Goal: Task Accomplishment & Management: Use online tool/utility

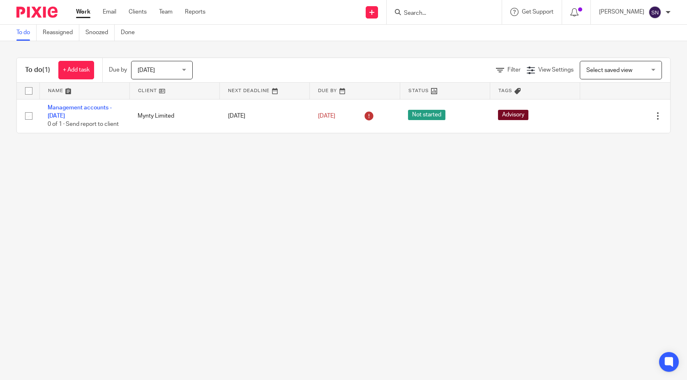
click at [110, 5] on div "Work Email Clients Team Reports Work Email Clients Team Reports Settings" at bounding box center [143, 12] width 150 height 24
drag, startPoint x: 110, startPoint y: 5, endPoint x: 111, endPoint y: 12, distance: 6.8
click at [111, 12] on link "Email" at bounding box center [110, 12] width 14 height 8
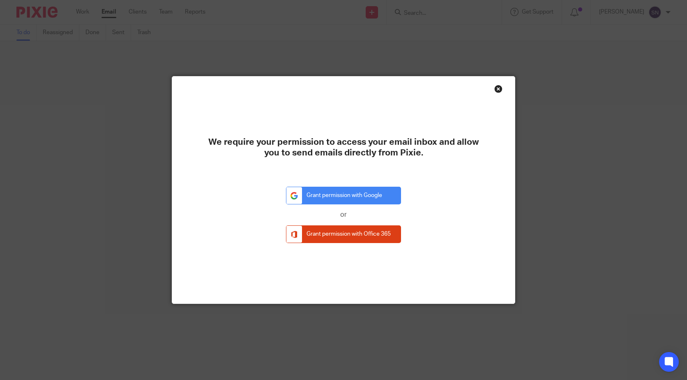
click at [497, 88] on div "Close this dialog window" at bounding box center [499, 89] width 8 height 8
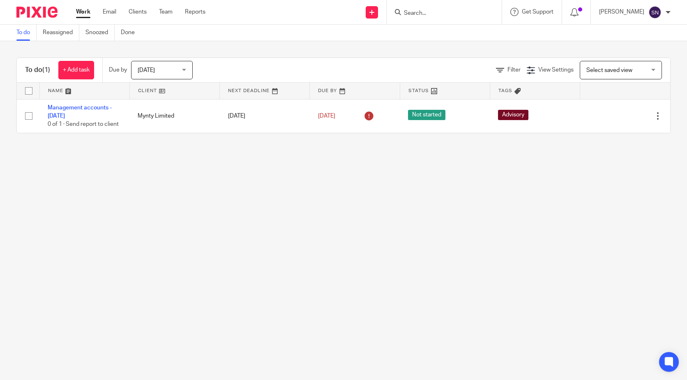
click at [118, 10] on ul "Work Email Clients Team Reports" at bounding box center [147, 12] width 142 height 8
click at [142, 12] on link "Clients" at bounding box center [138, 12] width 18 height 8
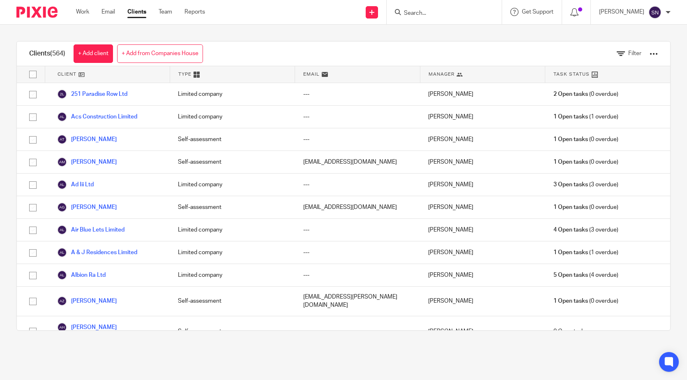
click at [581, 3] on div at bounding box center [576, 12] width 29 height 24
click at [576, 11] on icon at bounding box center [575, 12] width 8 height 8
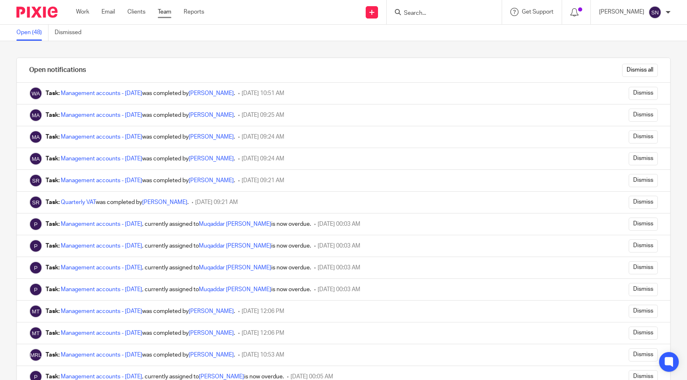
click at [171, 9] on link "Team" at bounding box center [165, 12] width 14 height 8
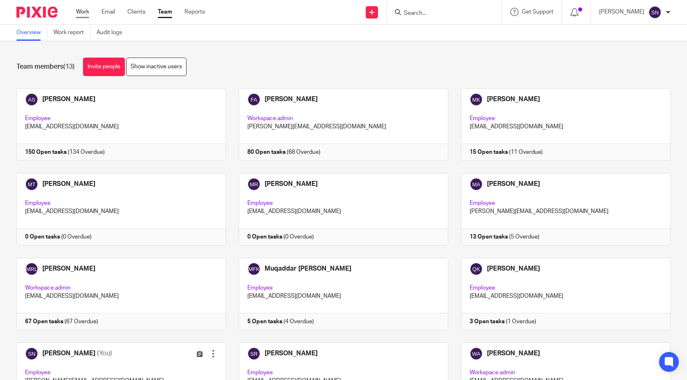
click at [88, 9] on link "Work" at bounding box center [82, 12] width 13 height 8
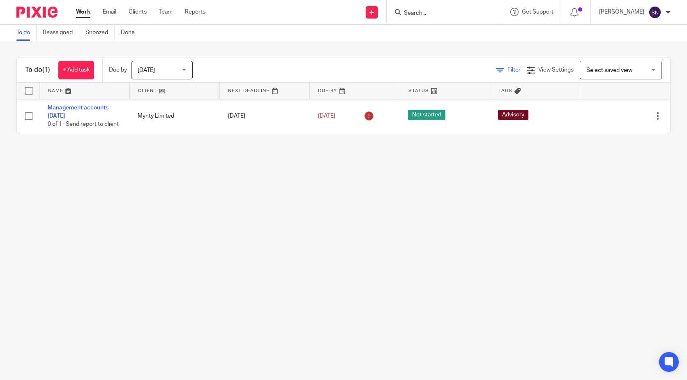
click at [496, 71] on icon at bounding box center [500, 70] width 8 height 8
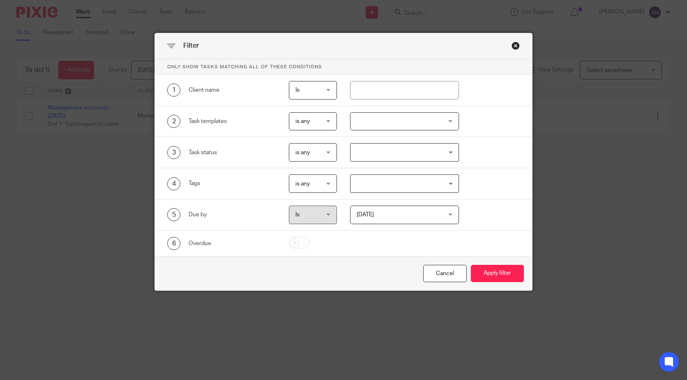
click at [508, 45] on div "Filter" at bounding box center [343, 46] width 377 height 26
click at [515, 51] on div "Filter" at bounding box center [343, 46] width 377 height 26
click at [515, 38] on div "Filter" at bounding box center [343, 46] width 377 height 26
click at [516, 44] on div "Close this dialog window" at bounding box center [516, 46] width 8 height 8
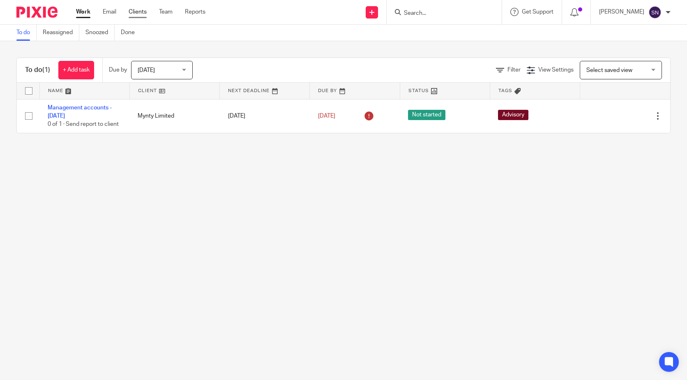
click at [134, 14] on link "Clients" at bounding box center [138, 12] width 18 height 8
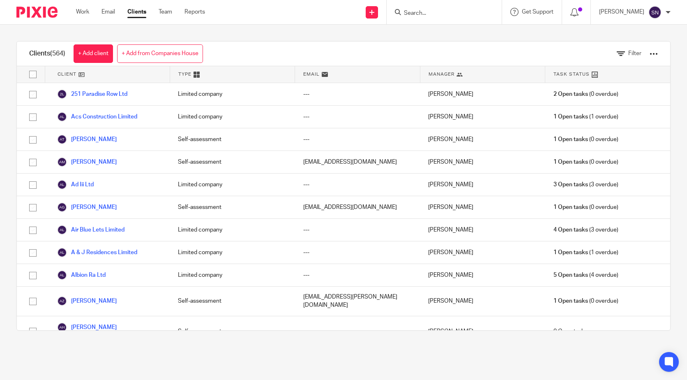
click at [441, 4] on div at bounding box center [444, 12] width 115 height 24
click at [434, 13] on input "Search" at bounding box center [440, 13] width 74 height 7
click at [369, 10] on div "Send new email Create task Add client Request signature" at bounding box center [372, 12] width 29 height 24
click at [372, 9] on link at bounding box center [372, 12] width 12 height 12
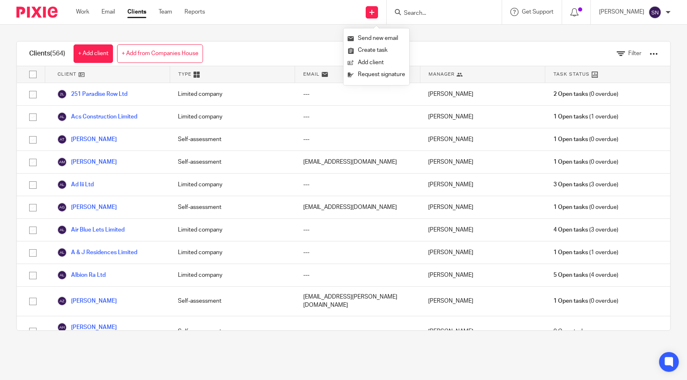
click at [295, 43] on div "Clients (564) + Add client + Add from Companies House Filter" at bounding box center [344, 54] width 654 height 25
click at [84, 15] on link "Work" at bounding box center [82, 12] width 13 height 8
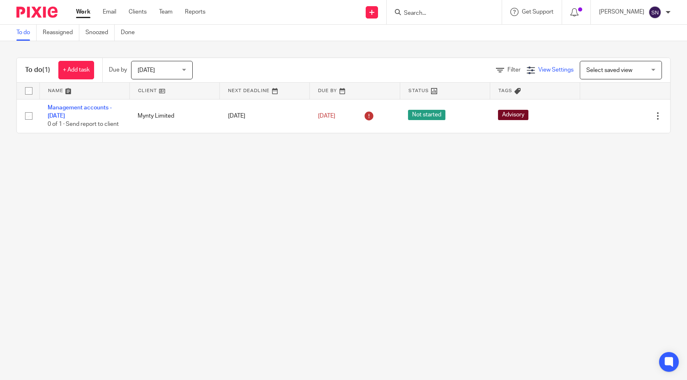
click at [539, 72] on span "View Settings" at bounding box center [556, 70] width 35 height 6
click at [465, 110] on div "View Settings Manage saved views" at bounding box center [514, 102] width 106 height 46
click at [474, 115] on icon at bounding box center [471, 112] width 8 height 8
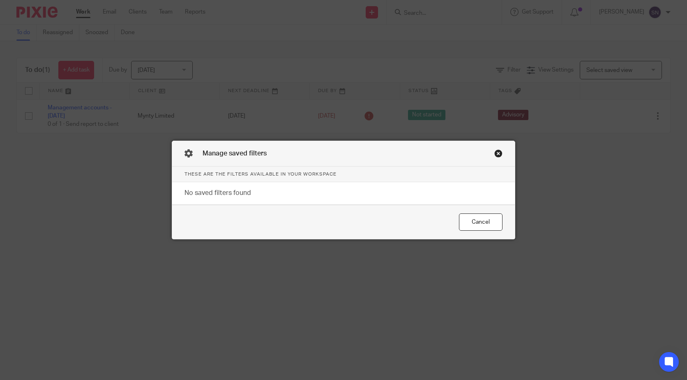
click at [505, 155] on div "Manage saved filters" at bounding box center [343, 154] width 343 height 26
click at [496, 155] on div "Close this dialog window" at bounding box center [499, 153] width 8 height 8
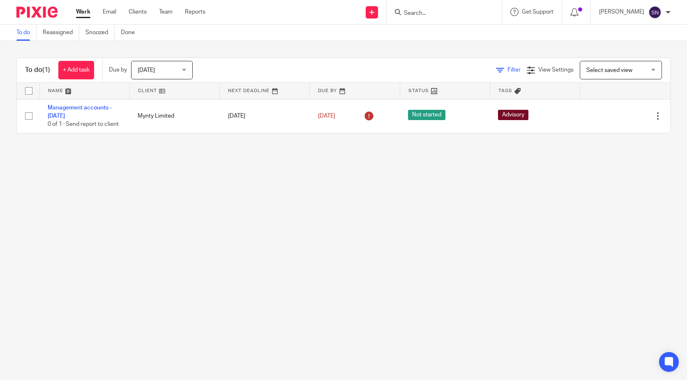
click at [496, 70] on icon at bounding box center [500, 70] width 8 height 8
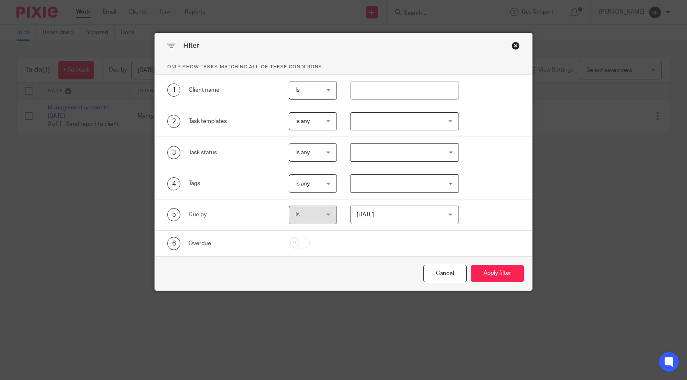
click at [305, 89] on span "Is" at bounding box center [312, 89] width 33 height 17
click at [305, 89] on div "Is Is" at bounding box center [313, 90] width 48 height 19
click at [319, 127] on span "is any" at bounding box center [312, 121] width 33 height 17
click at [319, 127] on div "is any is any" at bounding box center [313, 121] width 48 height 19
click at [510, 50] on div "Filter" at bounding box center [343, 46] width 377 height 26
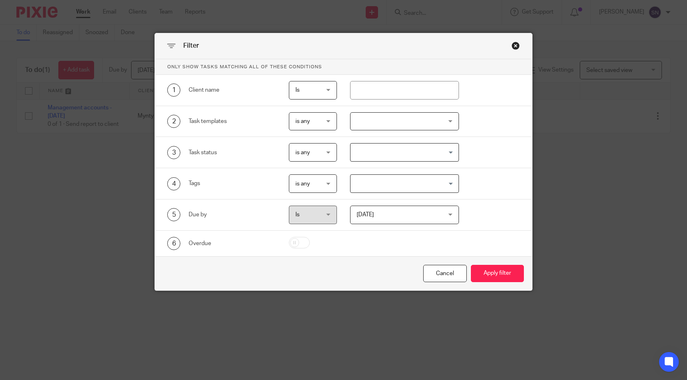
click at [507, 43] on div "Filter" at bounding box center [343, 46] width 377 height 26
click at [513, 44] on div "Close this dialog window" at bounding box center [516, 46] width 8 height 8
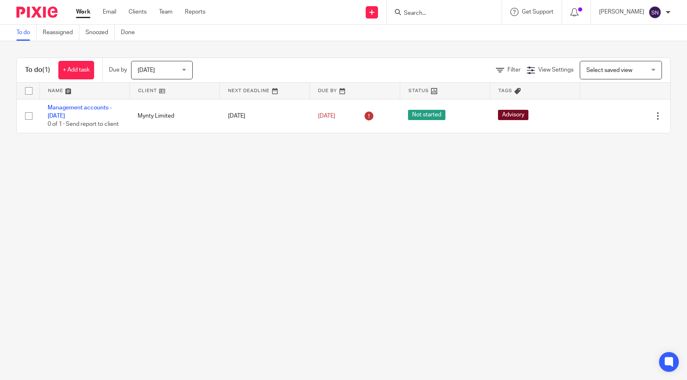
click at [625, 62] on span "Select saved view" at bounding box center [617, 69] width 60 height 17
click at [625, 62] on div "Select saved view Select saved view" at bounding box center [621, 70] width 82 height 19
click at [416, 12] on input "Search" at bounding box center [440, 13] width 74 height 7
click at [113, 15] on link "Email" at bounding box center [110, 12] width 14 height 8
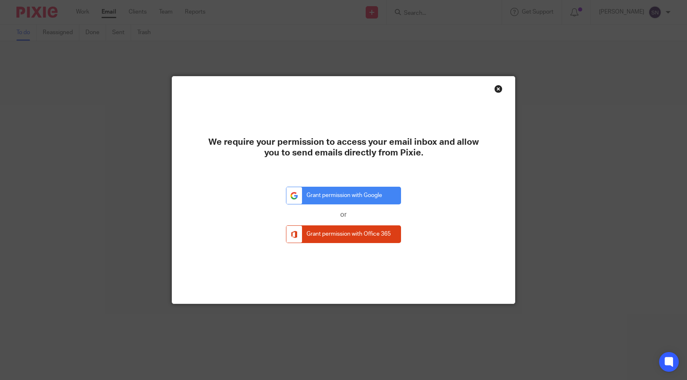
click at [495, 83] on div "We require your permission to access your email inbox and allow you to send ema…" at bounding box center [343, 189] width 343 height 227
click at [496, 88] on div "Close this dialog window" at bounding box center [499, 89] width 8 height 8
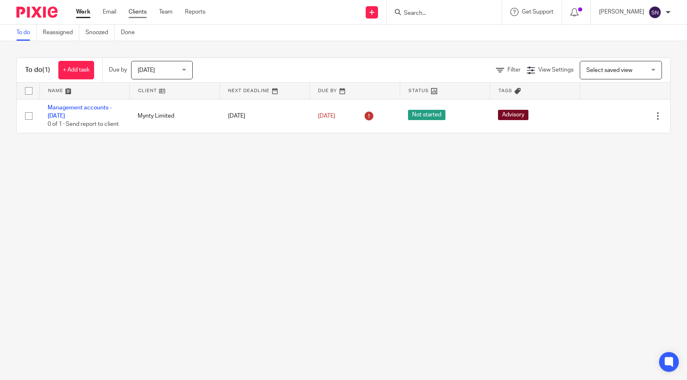
click at [142, 16] on link "Clients" at bounding box center [138, 12] width 18 height 8
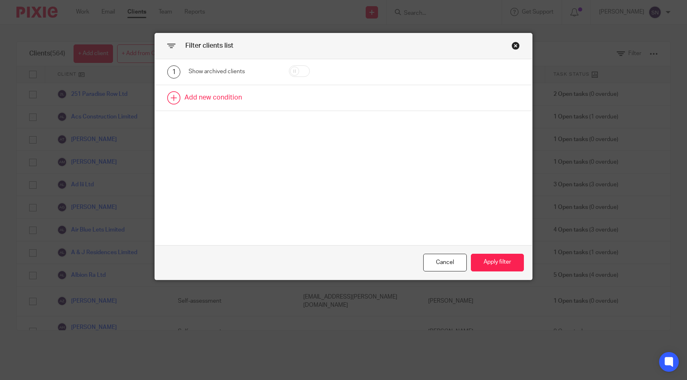
click at [217, 95] on link at bounding box center [343, 97] width 377 height 25
click at [217, 95] on div "Field" at bounding box center [227, 100] width 65 height 17
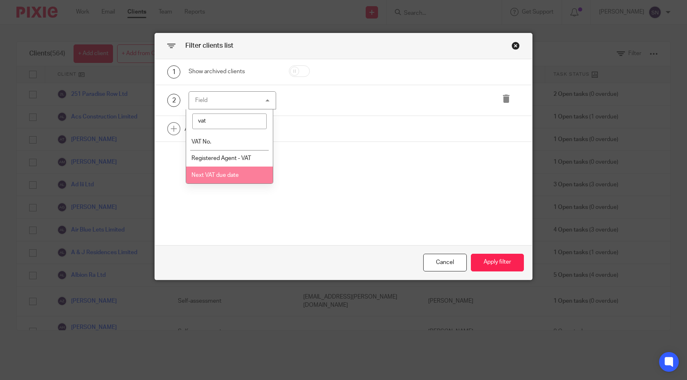
type input "vat"
click at [197, 175] on span "Next VAT due date" at bounding box center [215, 175] width 47 height 6
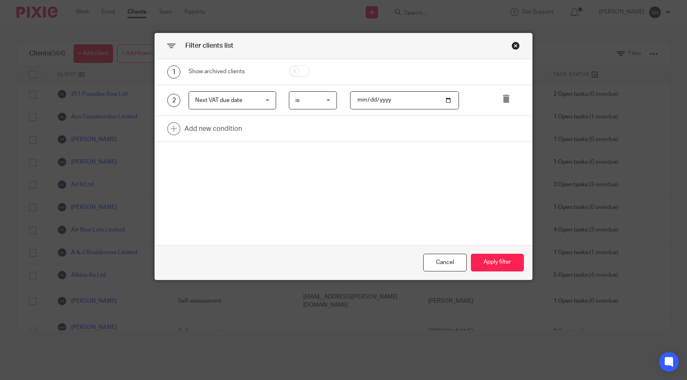
click at [305, 99] on span "is" at bounding box center [312, 100] width 33 height 17
click at [369, 98] on input "date" at bounding box center [404, 100] width 109 height 19
click at [355, 101] on input "date" at bounding box center [404, 100] width 109 height 19
click at [452, 101] on input "date" at bounding box center [404, 100] width 109 height 19
click at [446, 102] on input "date" at bounding box center [404, 100] width 109 height 19
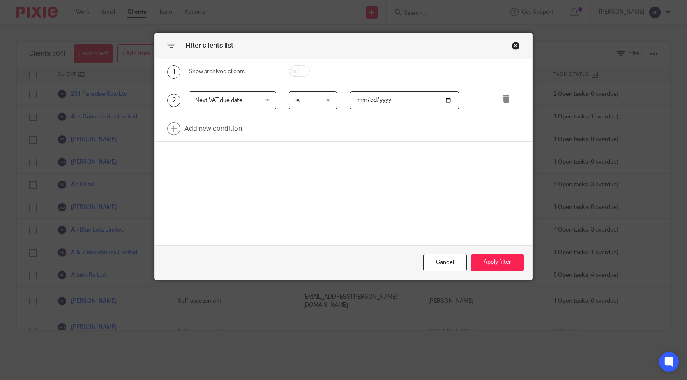
type input "2025-07-31"
click at [492, 264] on button "Apply filter" at bounding box center [497, 263] width 53 height 18
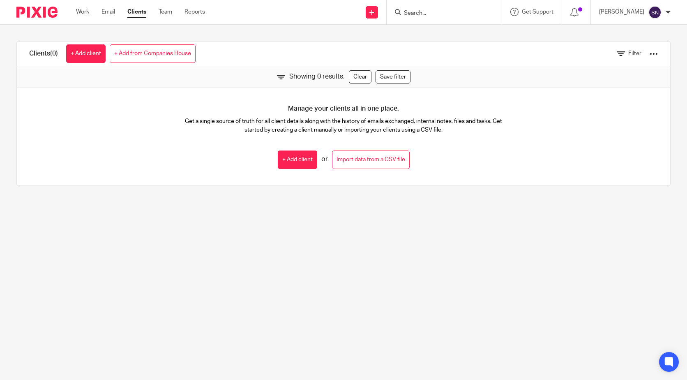
click at [136, 16] on link "Clients" at bounding box center [136, 12] width 19 height 8
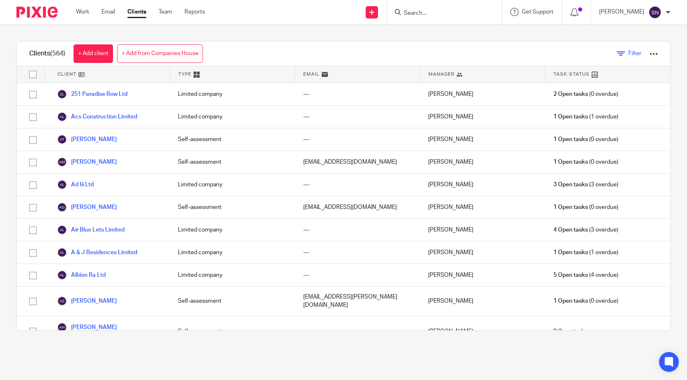
click at [617, 50] on icon at bounding box center [621, 54] width 8 height 8
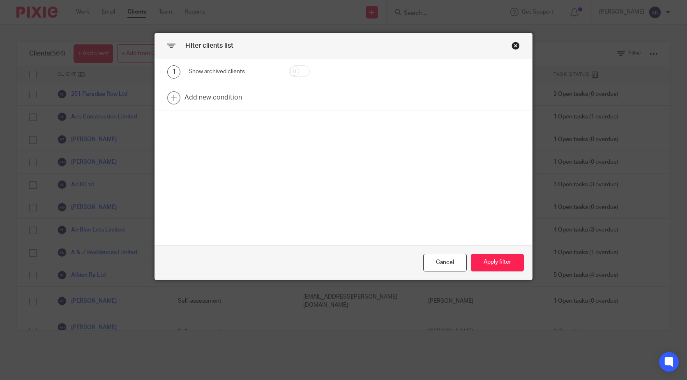
click at [517, 47] on div "Close this dialog window" at bounding box center [516, 46] width 8 height 8
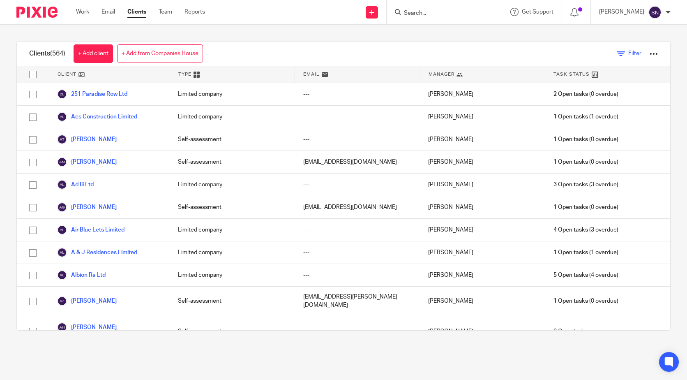
click at [629, 56] on span "Filter" at bounding box center [635, 54] width 13 height 6
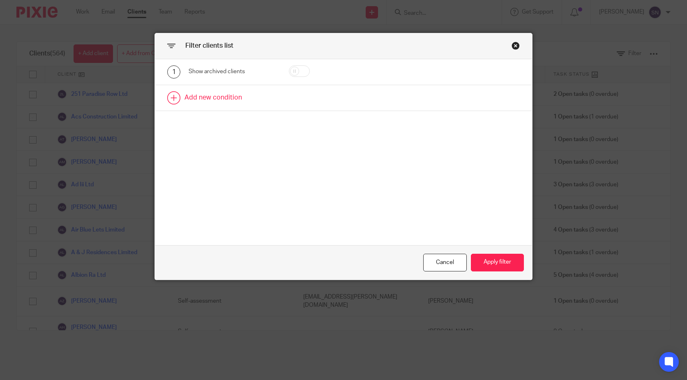
click at [211, 95] on link at bounding box center [343, 97] width 377 height 25
click at [210, 97] on div "Field" at bounding box center [227, 100] width 65 height 17
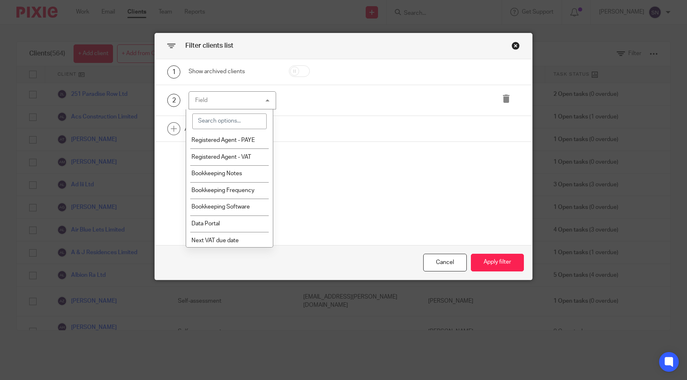
scroll to position [504, 0]
click at [458, 135] on link at bounding box center [343, 128] width 377 height 25
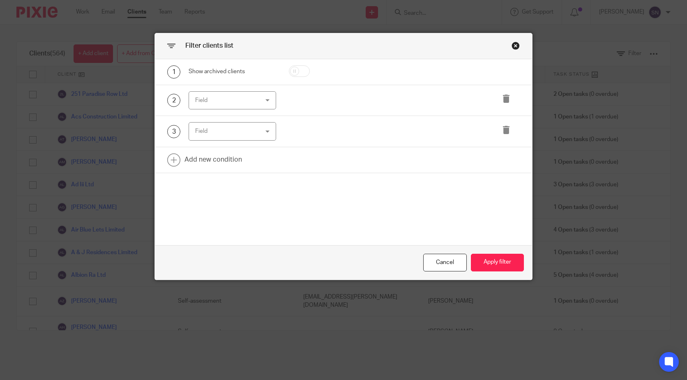
click at [241, 108] on div "Field" at bounding box center [227, 100] width 65 height 17
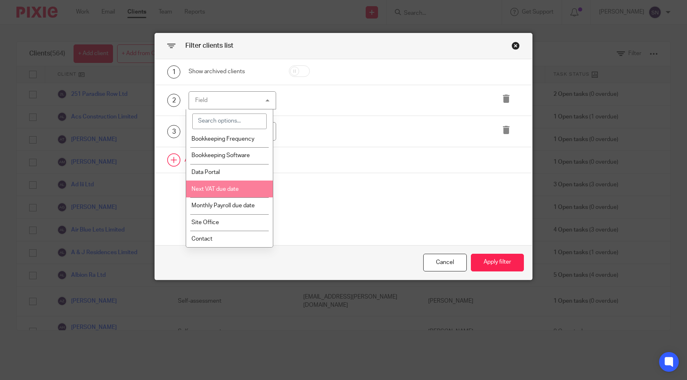
click at [332, 169] on link at bounding box center [343, 159] width 377 height 25
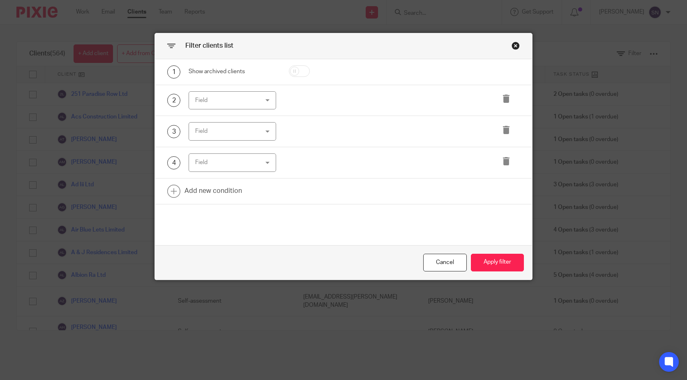
click at [229, 92] on div "Field" at bounding box center [227, 100] width 65 height 17
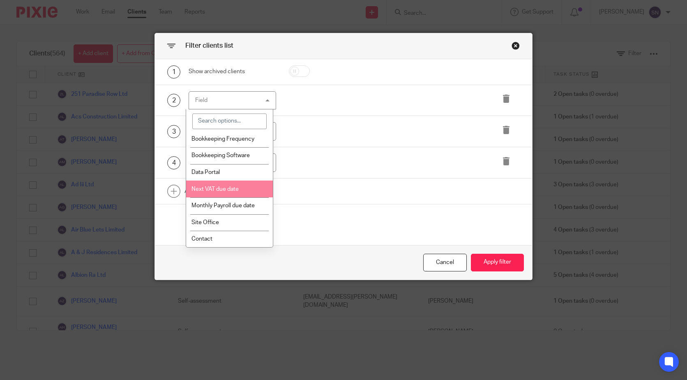
click at [244, 190] on li "Next VAT due date" at bounding box center [229, 188] width 87 height 17
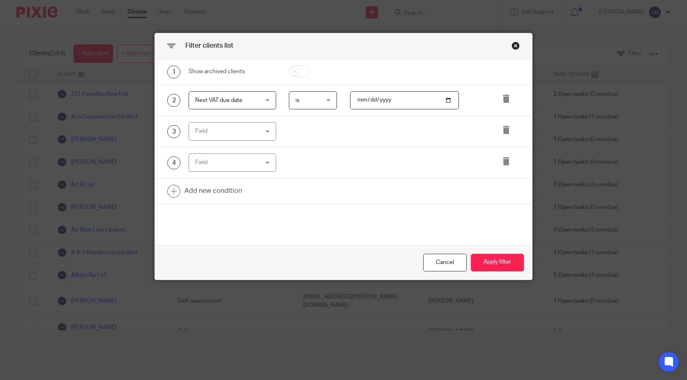
click at [309, 90] on div "2 Next VAT due date Next VAT due date Name Email Client type Manager Open tasks…" at bounding box center [343, 100] width 377 height 31
click at [315, 101] on span "is" at bounding box center [312, 100] width 33 height 17
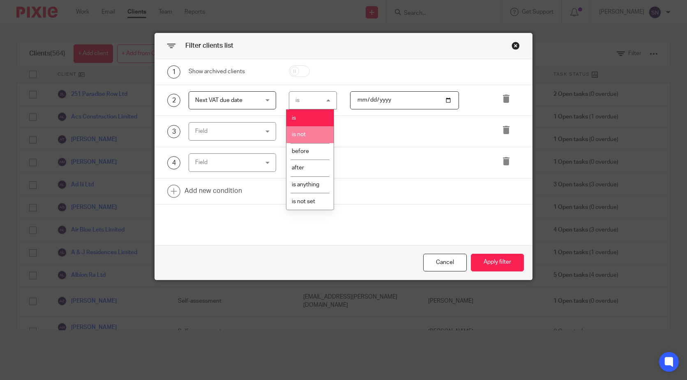
click at [194, 91] on div "2 Next VAT due date Next VAT due date Name Email Client type Manager Open tasks…" at bounding box center [343, 100] width 377 height 31
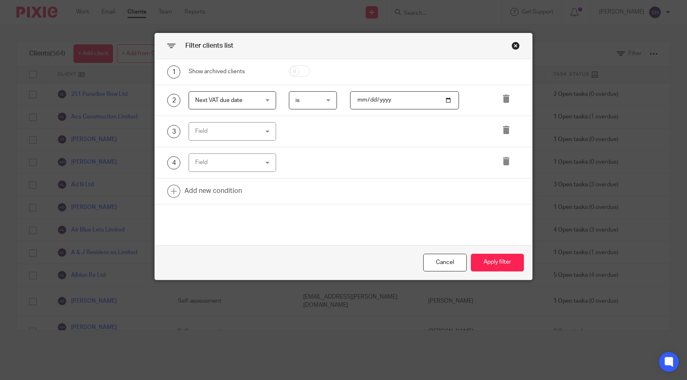
click at [201, 97] on span "Next VAT due date" at bounding box center [218, 100] width 47 height 6
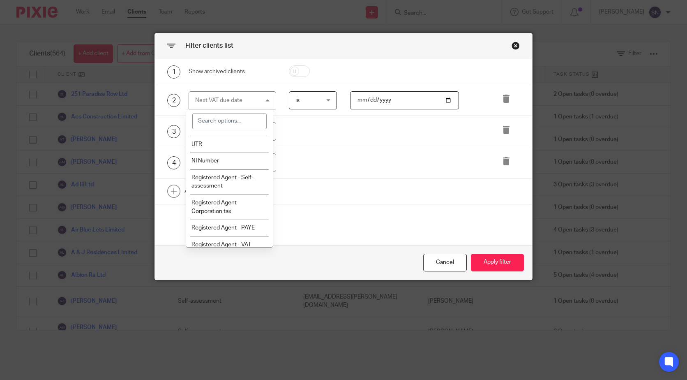
scroll to position [298, 0]
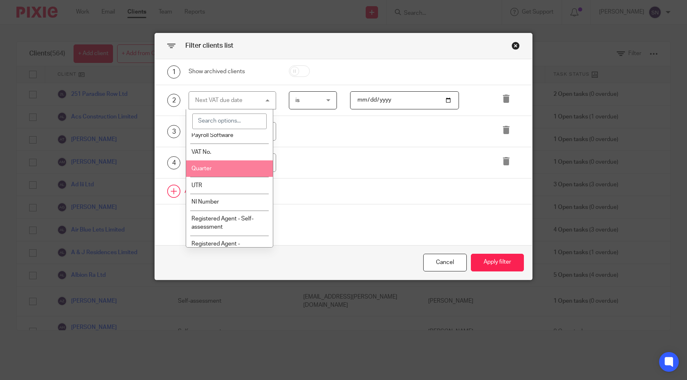
click at [221, 177] on li "Quarter" at bounding box center [229, 168] width 87 height 17
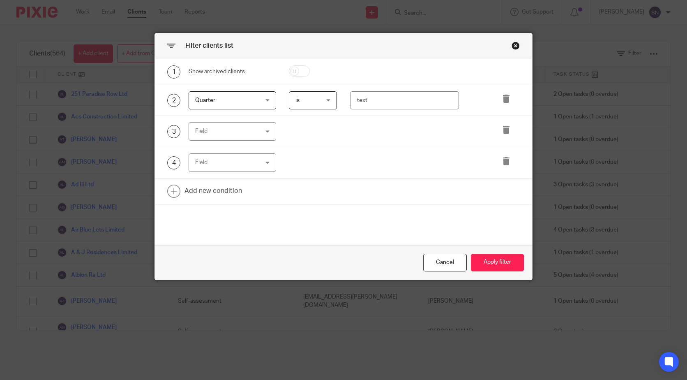
click at [314, 96] on span "is" at bounding box center [312, 100] width 33 height 17
click at [308, 139] on li "is not" at bounding box center [310, 134] width 47 height 17
click at [396, 102] on input "text" at bounding box center [404, 100] width 109 height 19
drag, startPoint x: 497, startPoint y: 264, endPoint x: 503, endPoint y: 271, distance: 9.4
click at [503, 271] on button "Apply filter" at bounding box center [497, 263] width 53 height 18
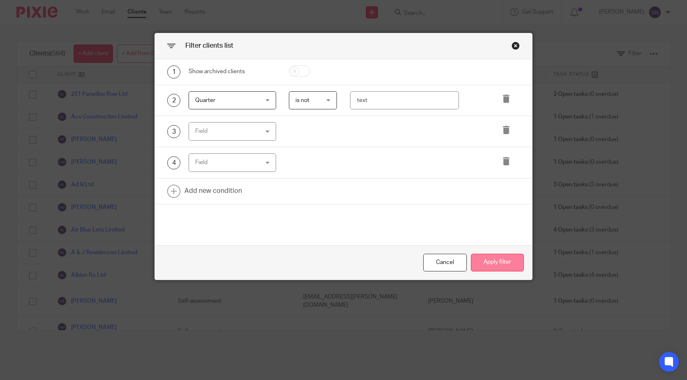
click at [492, 254] on button "Apply filter" at bounding box center [497, 263] width 53 height 18
click at [493, 259] on button "Apply filter" at bounding box center [497, 263] width 53 height 18
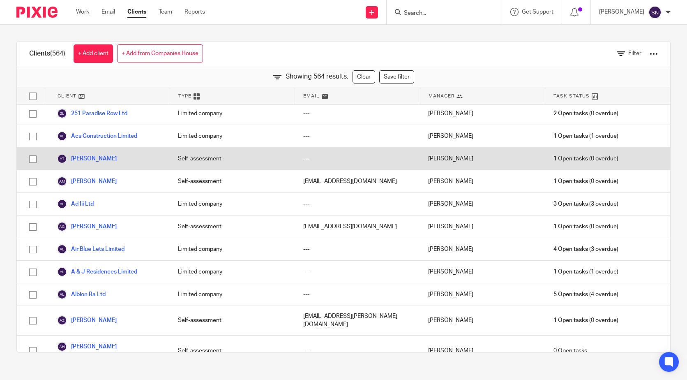
scroll to position [0, 0]
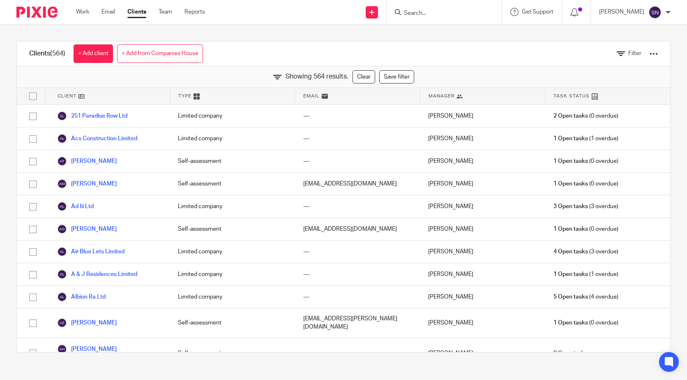
click at [616, 58] on div "Filter" at bounding box center [631, 54] width 53 height 24
click at [629, 52] on span "Filter" at bounding box center [635, 54] width 13 height 6
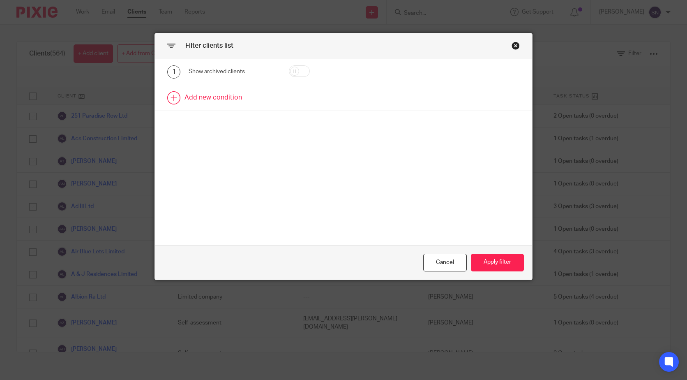
click at [223, 99] on link at bounding box center [343, 97] width 377 height 25
click at [285, 96] on div at bounding box center [306, 100] width 61 height 19
click at [268, 97] on div "Field" at bounding box center [233, 100] width 88 height 19
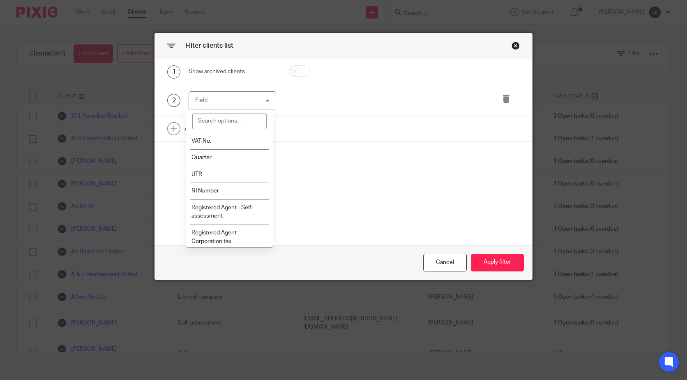
scroll to position [329, 0]
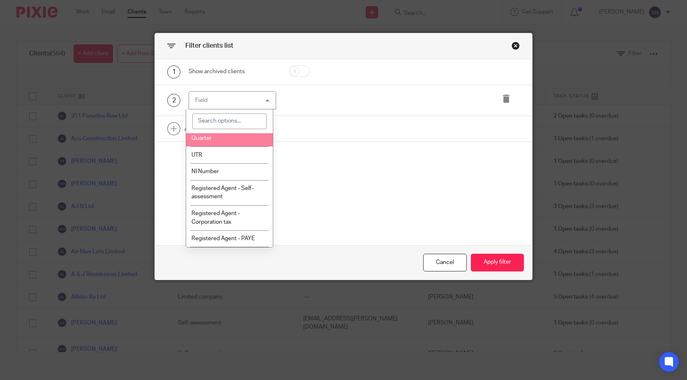
click at [232, 147] on li "Quarter" at bounding box center [229, 138] width 87 height 17
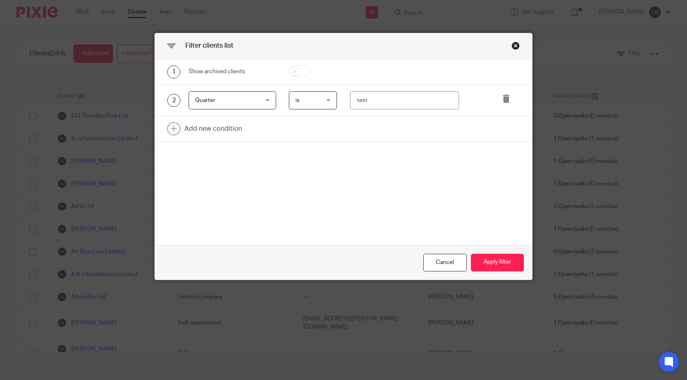
click at [307, 104] on span "is" at bounding box center [312, 100] width 33 height 17
click at [308, 134] on li "is not" at bounding box center [310, 134] width 47 height 17
click at [415, 105] on input "text" at bounding box center [404, 100] width 109 height 19
click at [514, 44] on div "Close this dialog window" at bounding box center [516, 46] width 8 height 8
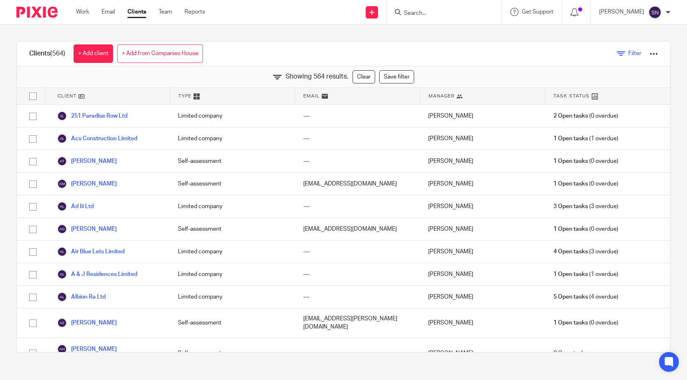
click at [617, 51] on link "Filter" at bounding box center [629, 53] width 25 height 9
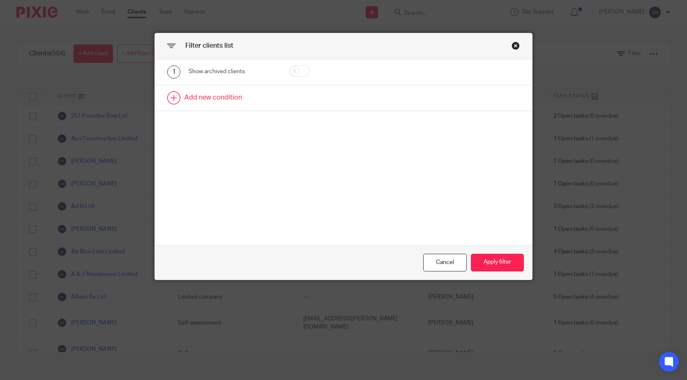
click at [219, 92] on link at bounding box center [343, 97] width 377 height 25
click at [215, 93] on div "Field" at bounding box center [227, 100] width 65 height 17
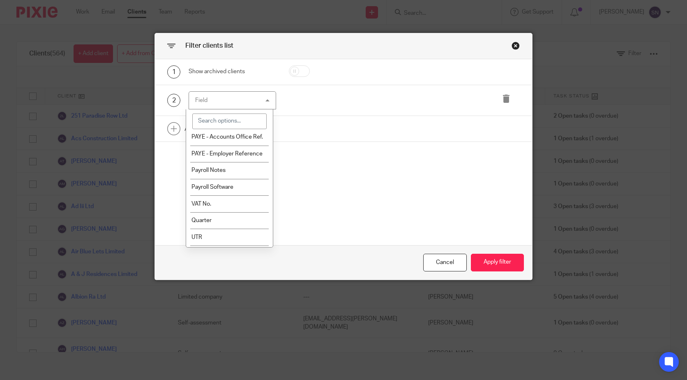
scroll to position [288, 0]
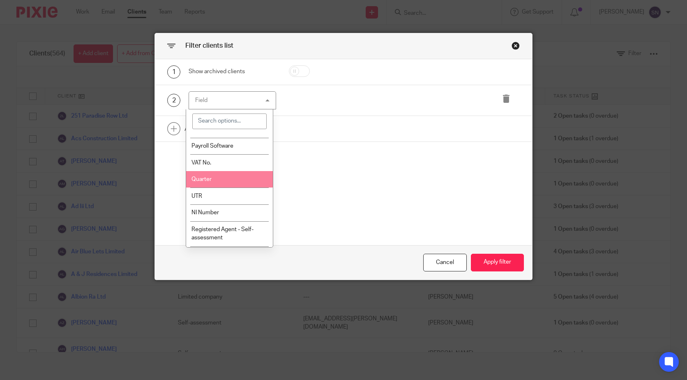
click at [231, 188] on li "Quarter" at bounding box center [229, 179] width 87 height 17
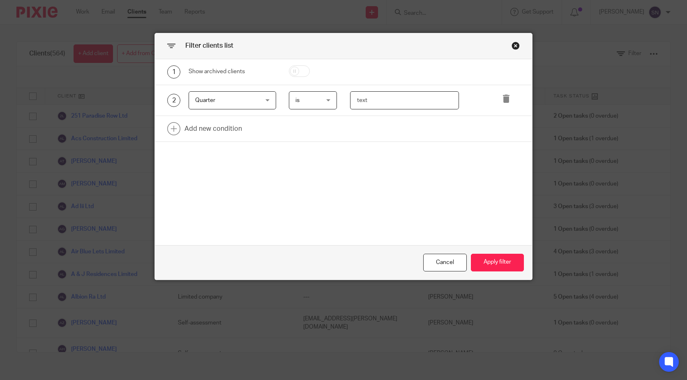
click at [371, 96] on input "text" at bounding box center [404, 100] width 109 height 19
type input "Jan,Apr,Jul,Oct"
click at [485, 258] on button "Apply filter" at bounding box center [497, 263] width 53 height 18
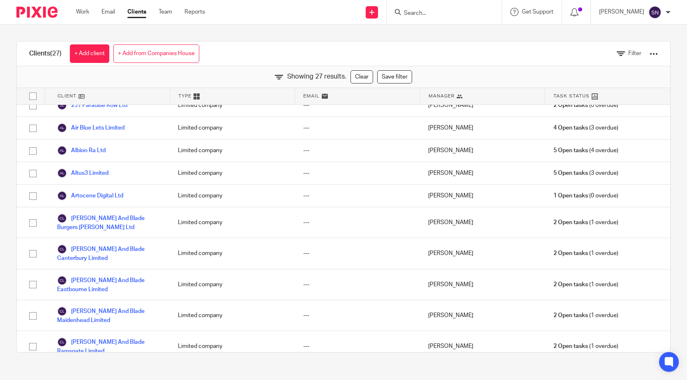
scroll to position [0, 0]
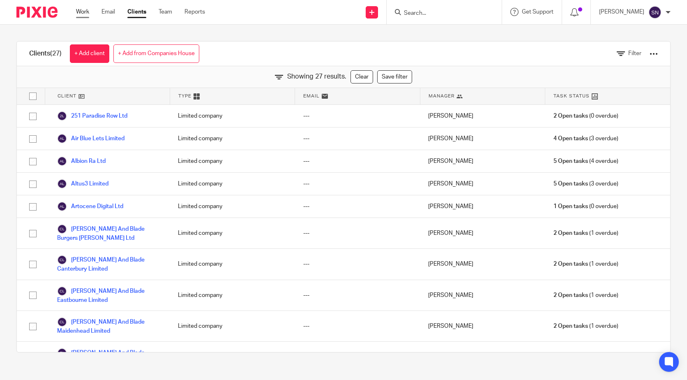
click at [78, 10] on link "Work" at bounding box center [82, 12] width 13 height 8
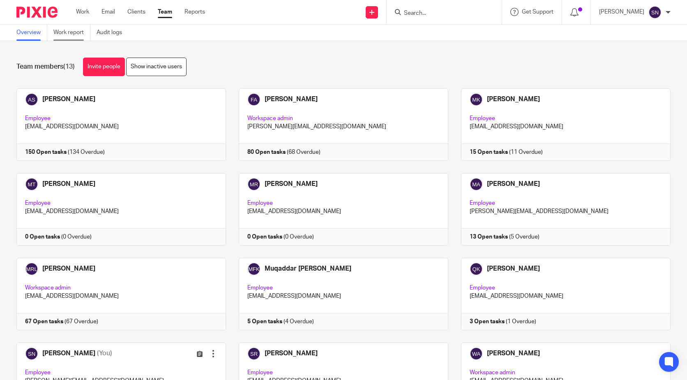
click at [65, 32] on link "Work report" at bounding box center [71, 33] width 37 height 16
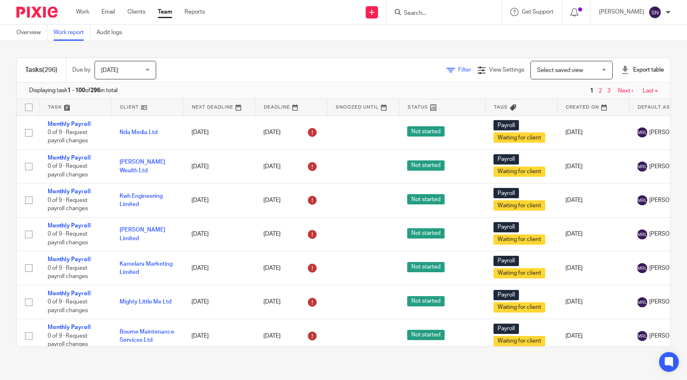
click at [447, 71] on icon at bounding box center [451, 70] width 8 height 8
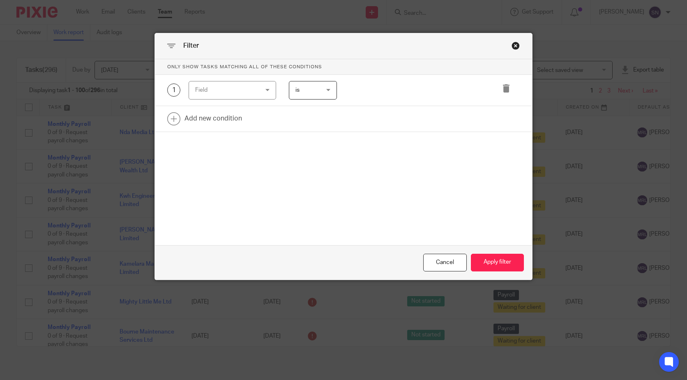
click at [231, 98] on div "Field" at bounding box center [227, 89] width 65 height 17
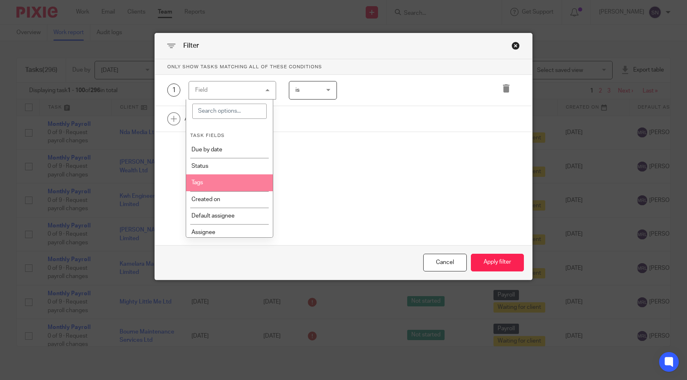
click at [218, 177] on li "Tags" at bounding box center [229, 182] width 87 height 16
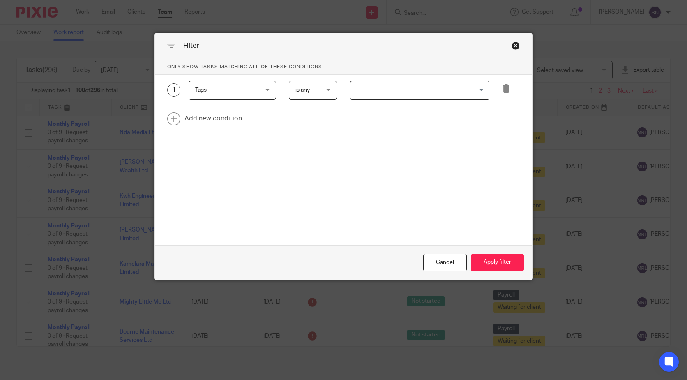
click at [397, 89] on input "Search for option" at bounding box center [418, 90] width 133 height 14
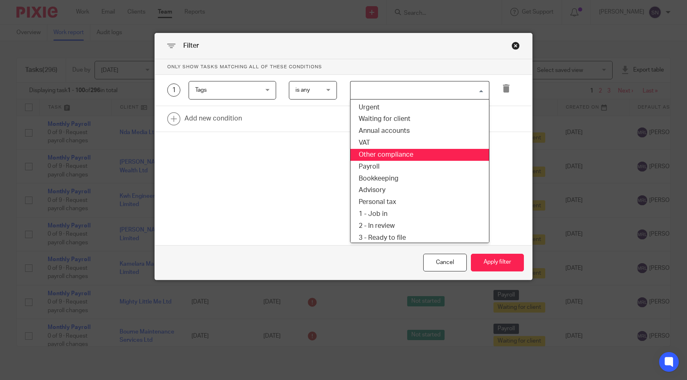
click at [374, 149] on li "Other compliance" at bounding box center [420, 155] width 139 height 12
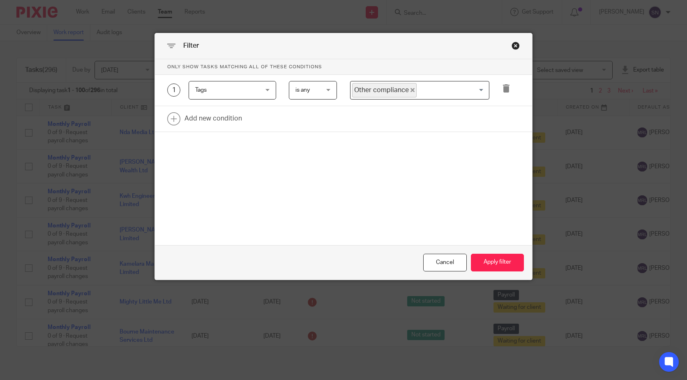
click at [381, 79] on div "1 Tags Tags Task fields Due by date Status Tags Created on Default assignee [GE…" at bounding box center [343, 90] width 377 height 31
click at [410, 87] on span "Other compliance" at bounding box center [384, 90] width 65 height 14
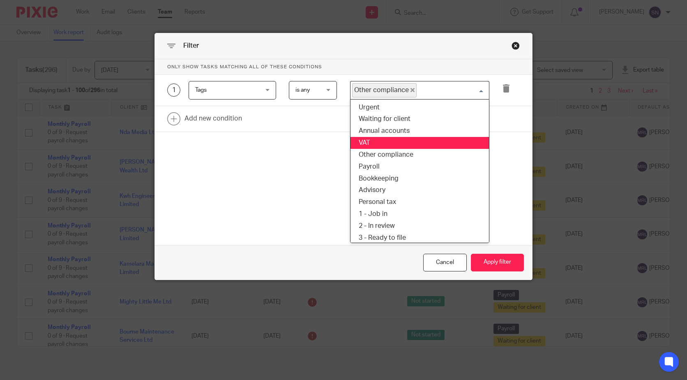
click at [376, 137] on li "VAT" at bounding box center [420, 143] width 139 height 12
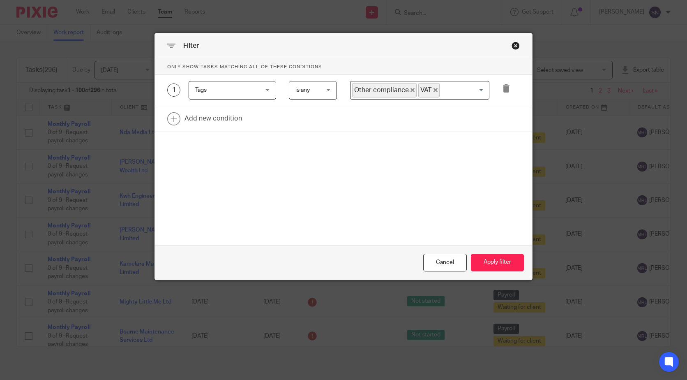
click at [411, 90] on icon "Deselect Other compliance" at bounding box center [413, 90] width 4 height 4
click at [498, 262] on button "Apply filter" at bounding box center [497, 263] width 53 height 18
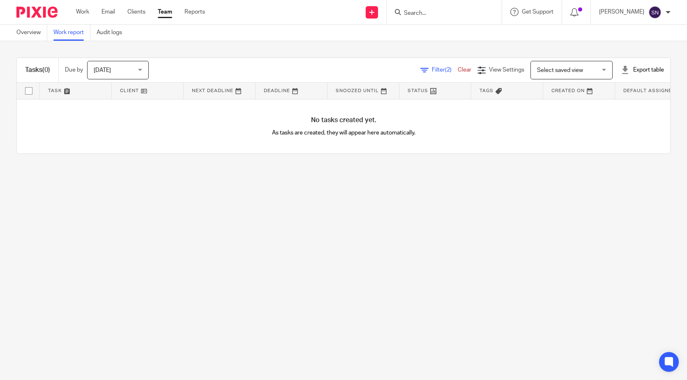
click at [125, 73] on span "[DATE]" at bounding box center [116, 69] width 44 height 17
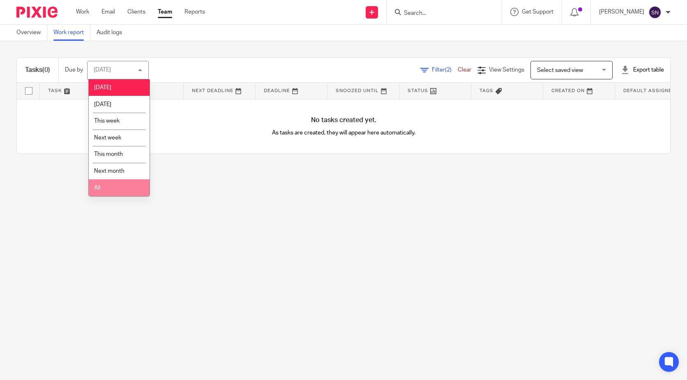
click at [124, 183] on li "All" at bounding box center [119, 187] width 61 height 17
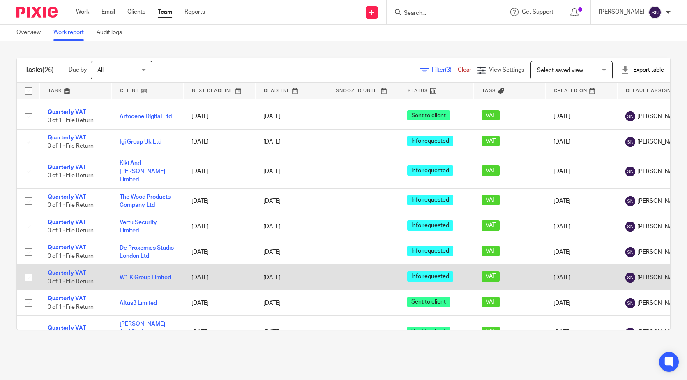
scroll to position [206, 0]
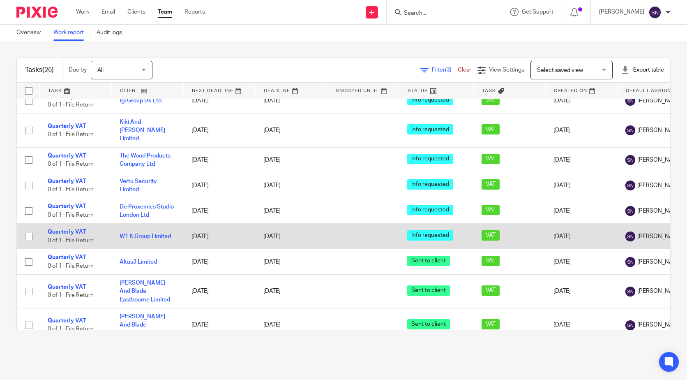
click at [28, 229] on input "checkbox" at bounding box center [29, 237] width 16 height 16
checkbox input "true"
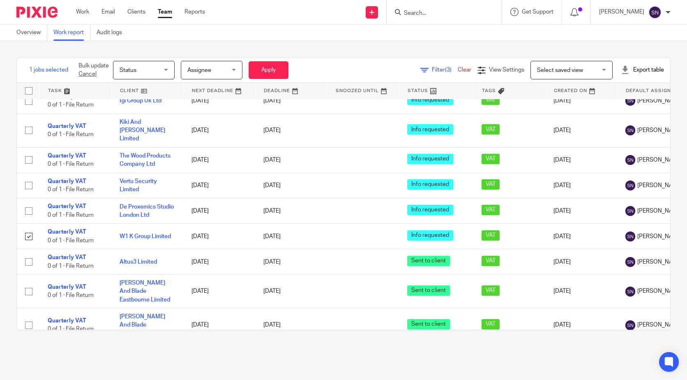
click at [158, 76] on span "Status" at bounding box center [142, 69] width 44 height 17
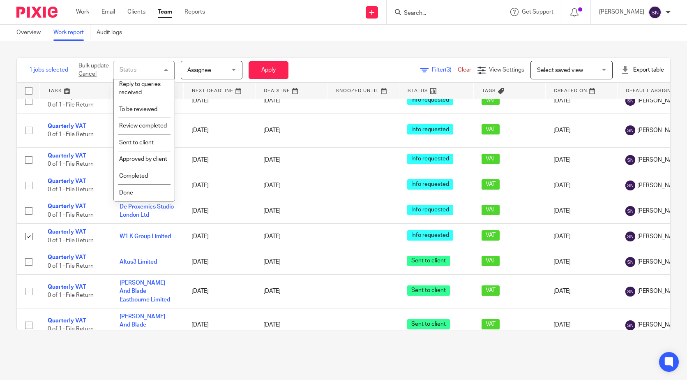
scroll to position [187, 0]
click at [156, 134] on li "Sent to client" at bounding box center [144, 142] width 61 height 17
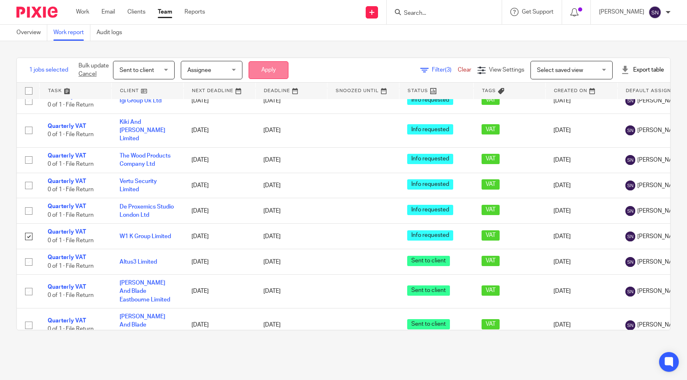
click at [278, 71] on button "Apply" at bounding box center [269, 70] width 40 height 18
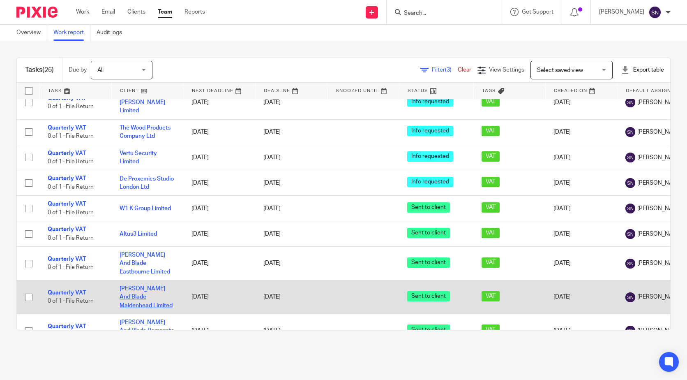
scroll to position [247, 0]
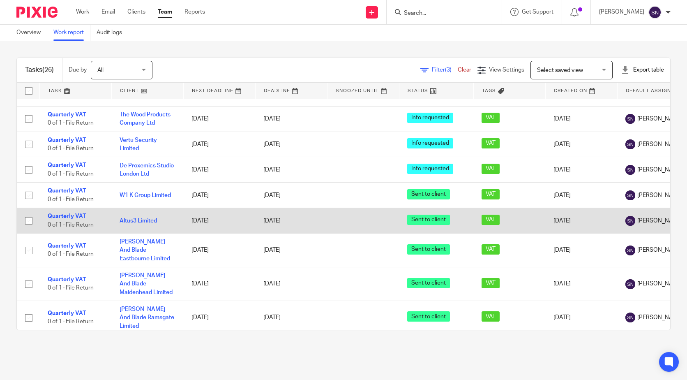
click at [32, 213] on input "checkbox" at bounding box center [29, 221] width 16 height 16
checkbox input "true"
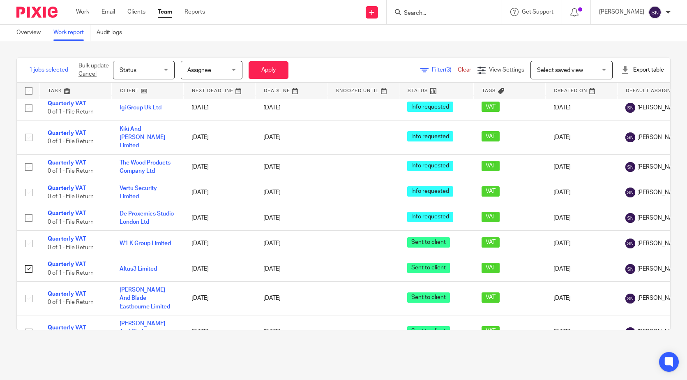
scroll to position [0, 0]
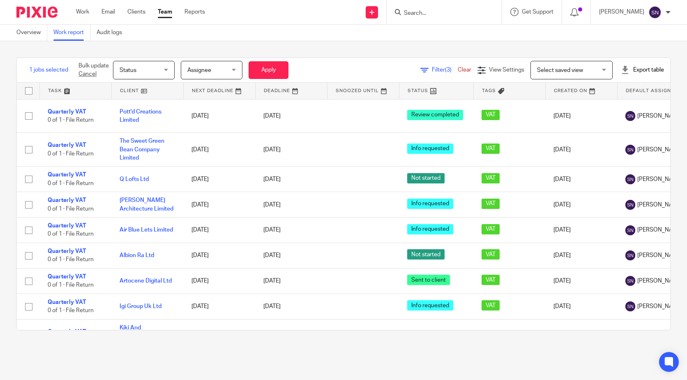
click at [432, 69] on span "Filter (3)" at bounding box center [445, 70] width 26 height 6
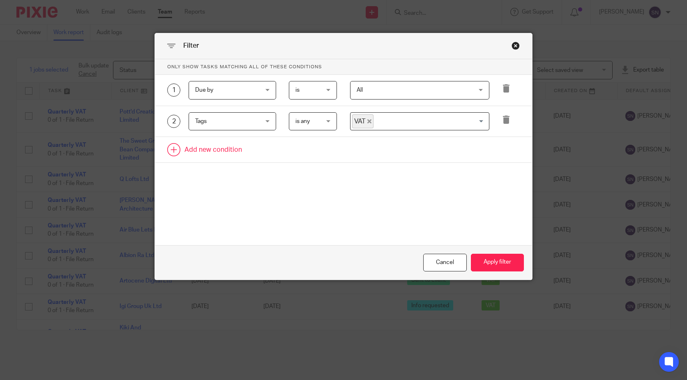
click at [205, 146] on link at bounding box center [343, 149] width 377 height 25
click at [217, 179] on link at bounding box center [343, 180] width 377 height 25
click at [256, 149] on div "Field" at bounding box center [227, 151] width 65 height 17
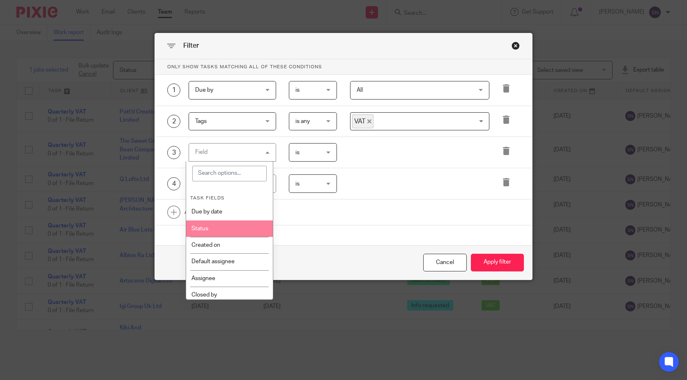
click at [233, 226] on li "Status" at bounding box center [229, 228] width 87 height 16
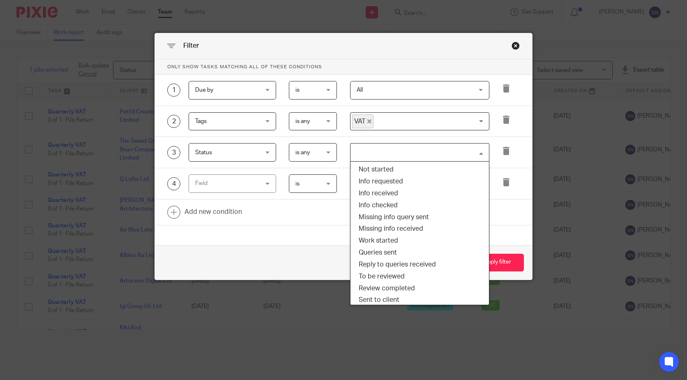
click at [427, 151] on input "Search for option" at bounding box center [418, 152] width 133 height 14
click at [397, 180] on li "Info requested" at bounding box center [420, 182] width 139 height 12
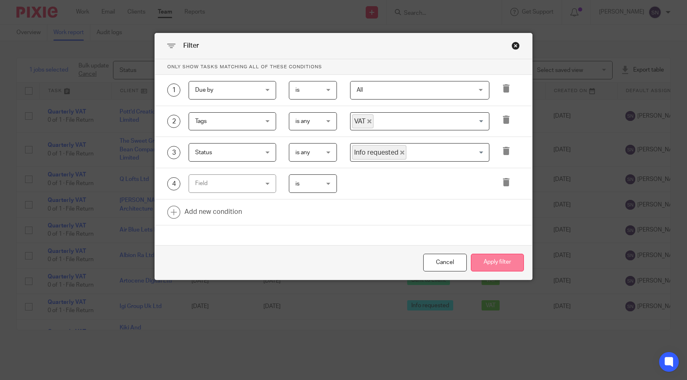
click at [480, 256] on button "Apply filter" at bounding box center [497, 263] width 53 height 18
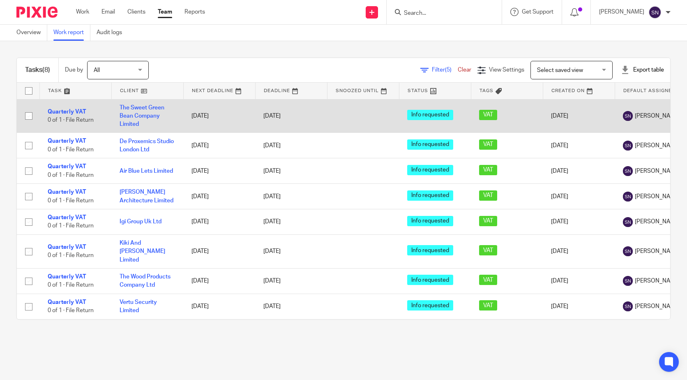
click at [132, 111] on td "The Sweet Green Bean Company Limited" at bounding box center [147, 116] width 72 height 34
click at [144, 118] on link "The Sweet Green Bean Company Limited" at bounding box center [142, 116] width 45 height 23
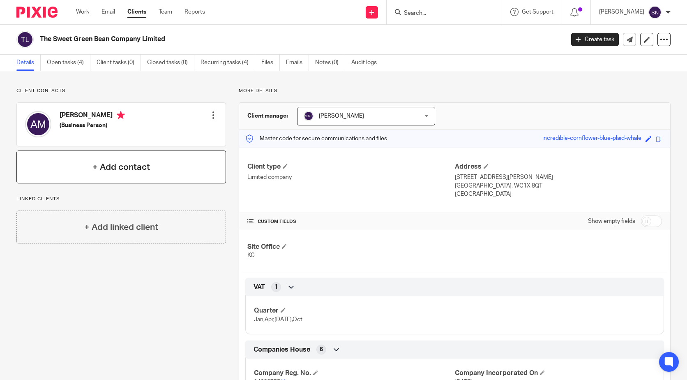
click at [97, 160] on div "+ Add contact" at bounding box center [121, 166] width 210 height 33
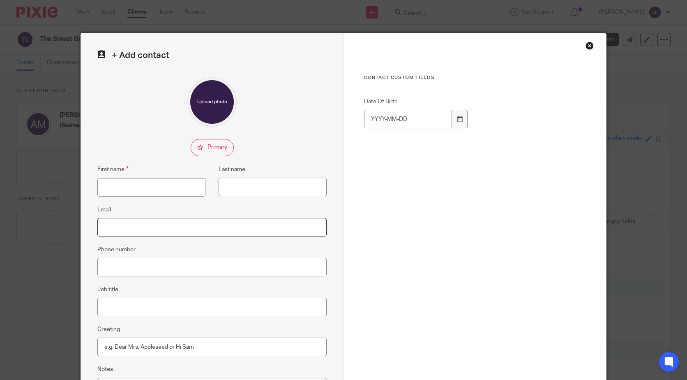
click at [129, 236] on input "Email" at bounding box center [211, 227] width 229 height 19
click at [586, 45] on div "Close this dialog window" at bounding box center [590, 46] width 8 height 8
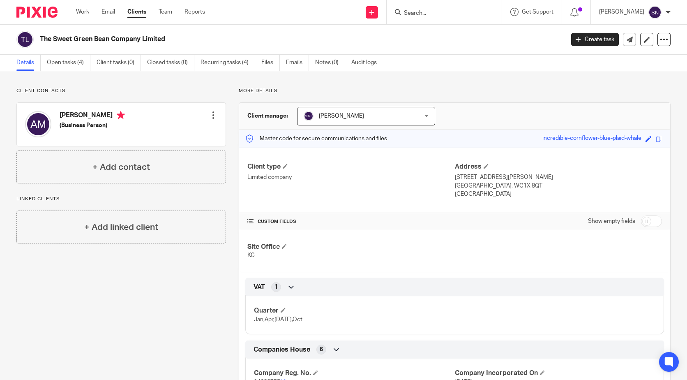
click at [211, 110] on div "Edit contact Create client from contact Export data Delete contact" at bounding box center [213, 115] width 8 height 16
click at [210, 111] on div at bounding box center [213, 115] width 8 height 8
click at [185, 134] on link "Edit contact" at bounding box center [174, 133] width 79 height 12
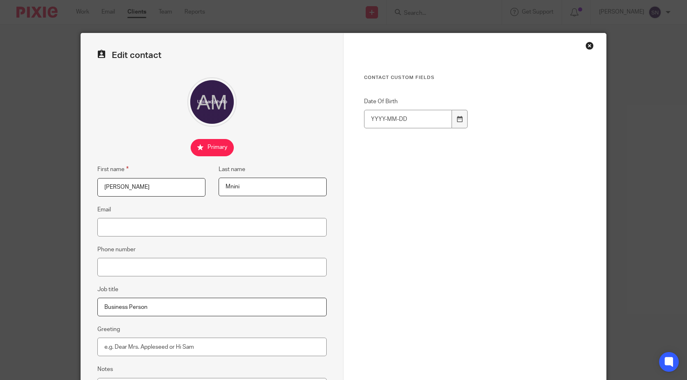
scroll to position [82, 0]
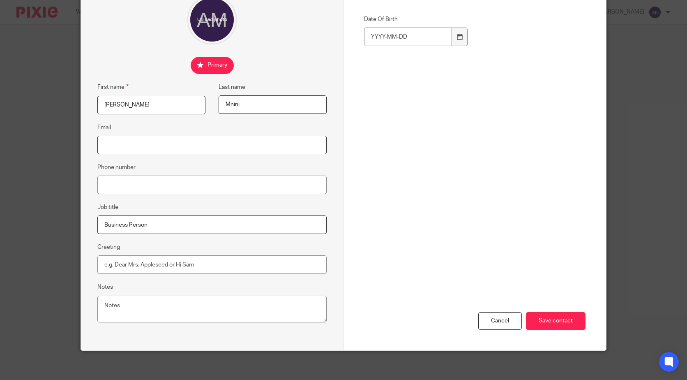
click at [243, 150] on input "Email" at bounding box center [211, 145] width 229 height 19
paste input "projectsixty8@gmail.com"
type input "projectsixty8@gmail.com"
click at [546, 322] on input "Save contact" at bounding box center [556, 321] width 60 height 18
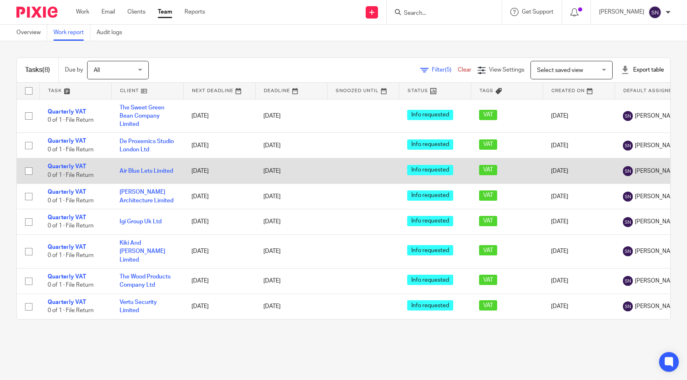
drag, startPoint x: 118, startPoint y: 142, endPoint x: 172, endPoint y: 160, distance: 56.8
click at [172, 160] on tbody "Quarterly VAT 0 of 1 · File Return The Sweet Green Bean Company Limited [DATE] …" at bounding box center [534, 209] width 1035 height 220
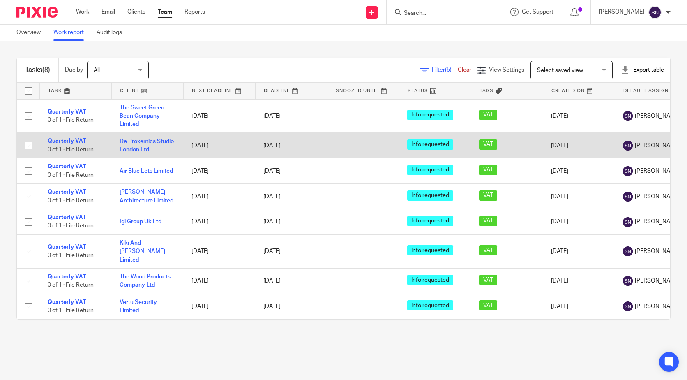
click at [161, 139] on link "De Proxemics Studio London Ltd" at bounding box center [147, 146] width 54 height 14
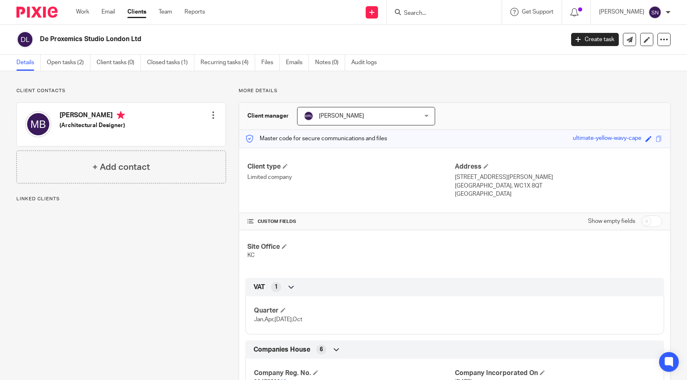
drag, startPoint x: 42, startPoint y: 39, endPoint x: 132, endPoint y: 39, distance: 90.5
click at [132, 39] on h2 "De Proxemics Studio London Ltd" at bounding box center [247, 39] width 415 height 9
copy h2 "De Proxemics Studio London"
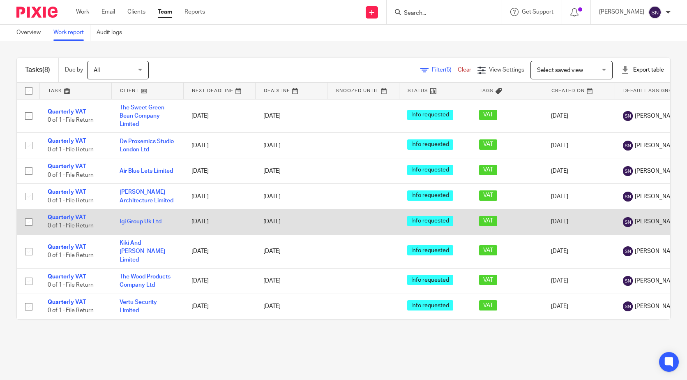
click at [145, 224] on link "Igi Group Uk Ltd" at bounding box center [141, 222] width 42 height 6
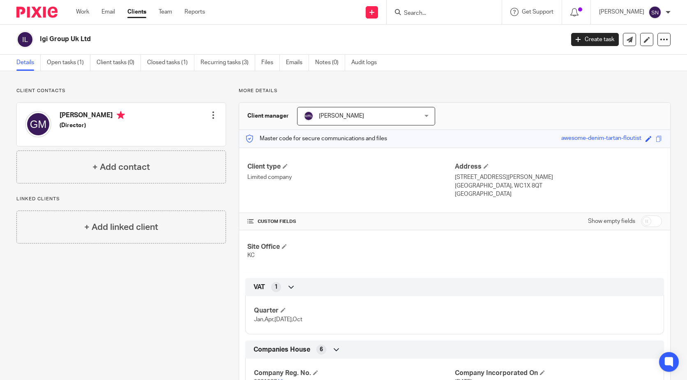
click at [411, 12] on input "Search" at bounding box center [440, 13] width 74 height 7
type input "igi"
click at [428, 32] on link at bounding box center [453, 32] width 102 height 12
click at [221, 62] on link "Recurring tasks (3)" at bounding box center [228, 63] width 55 height 16
